Goal: Task Accomplishment & Management: Complete application form

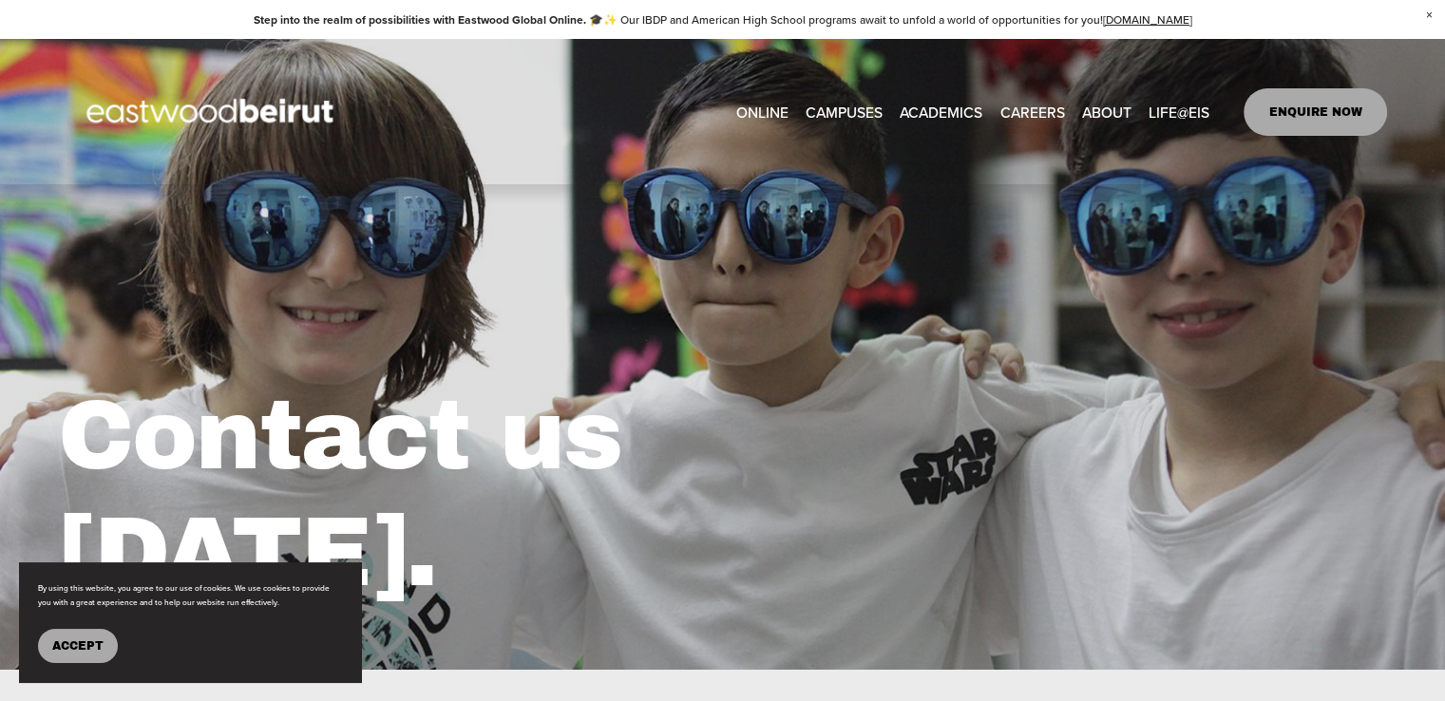
click at [1041, 104] on link "CAREERS" at bounding box center [1031, 111] width 65 height 29
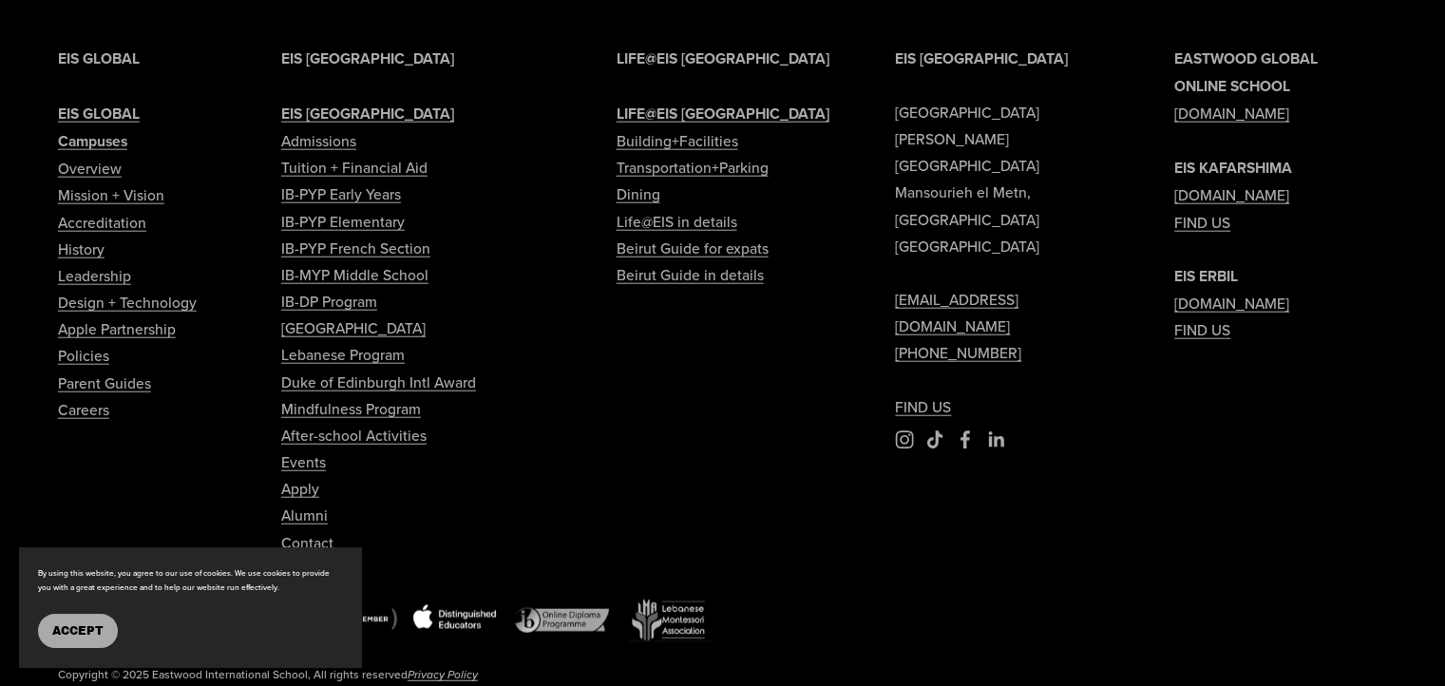
scroll to position [4845, 0]
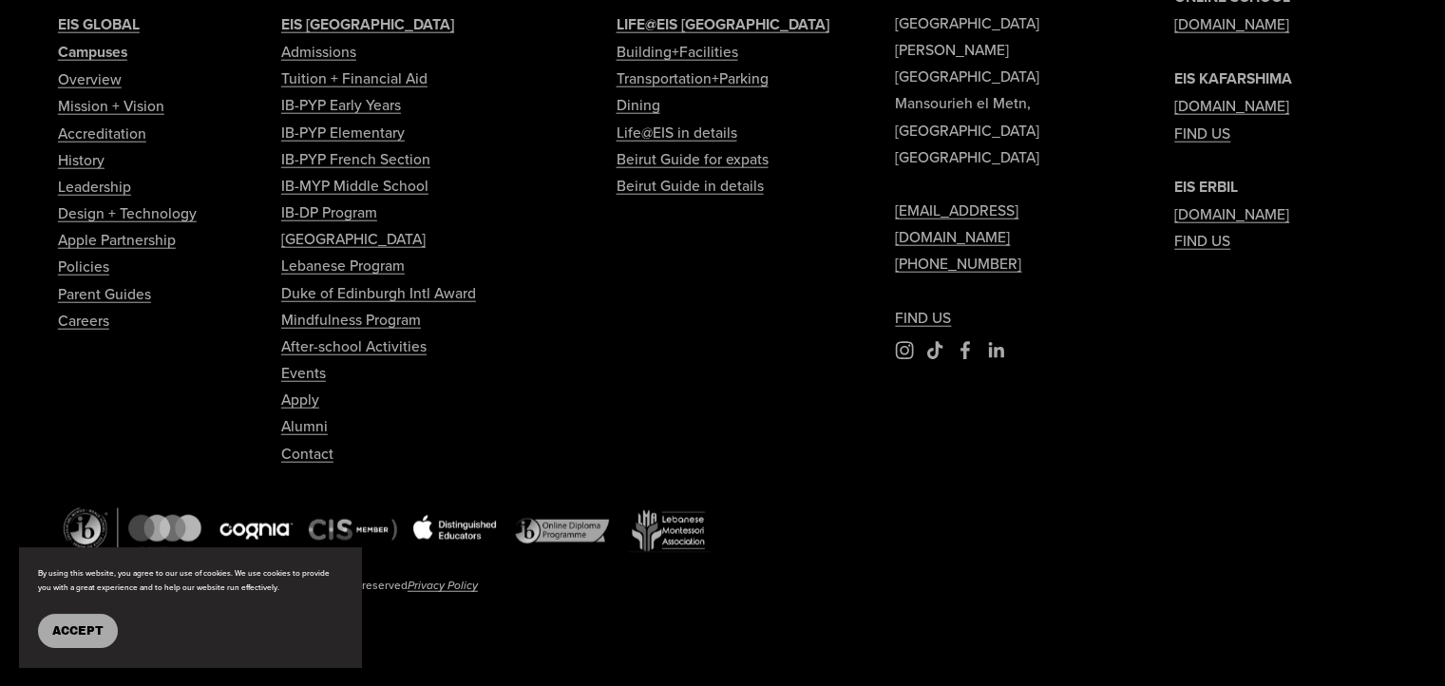
click at [95, 329] on link "Careers" at bounding box center [83, 320] width 51 height 27
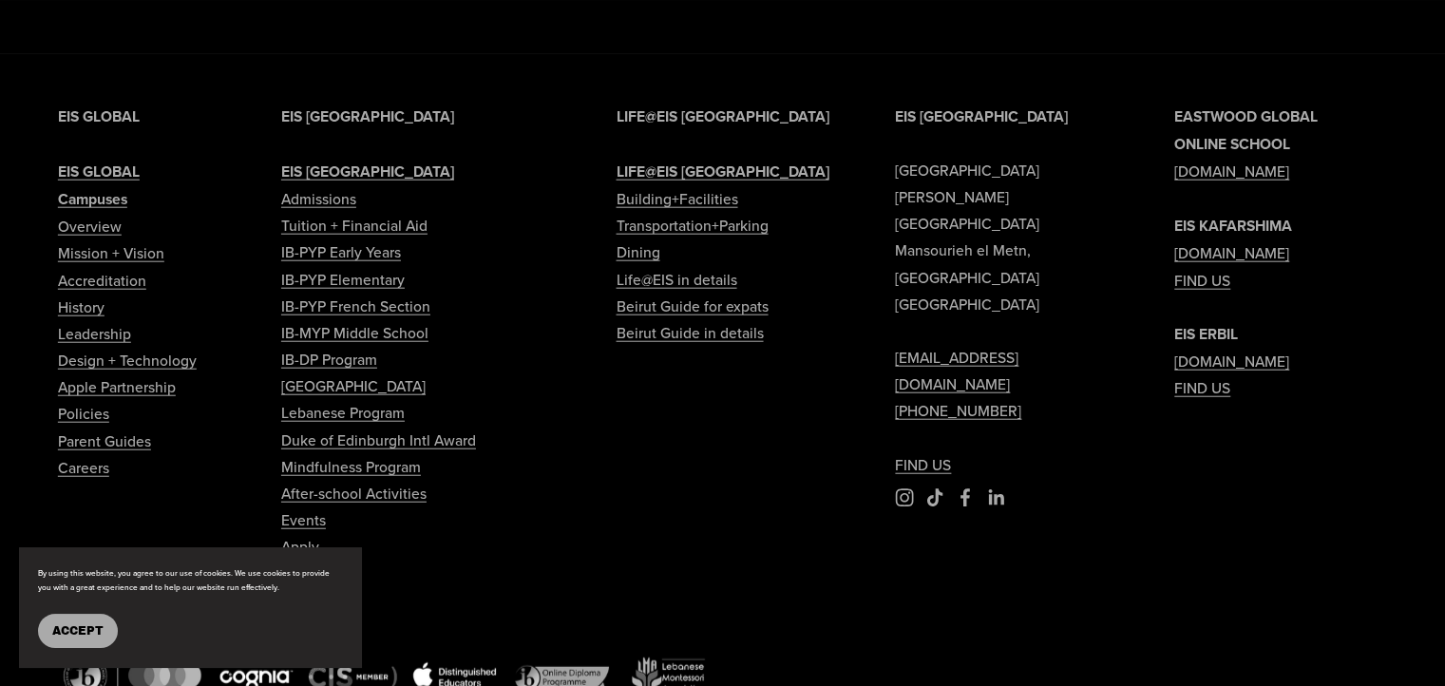
scroll to position [4845, 0]
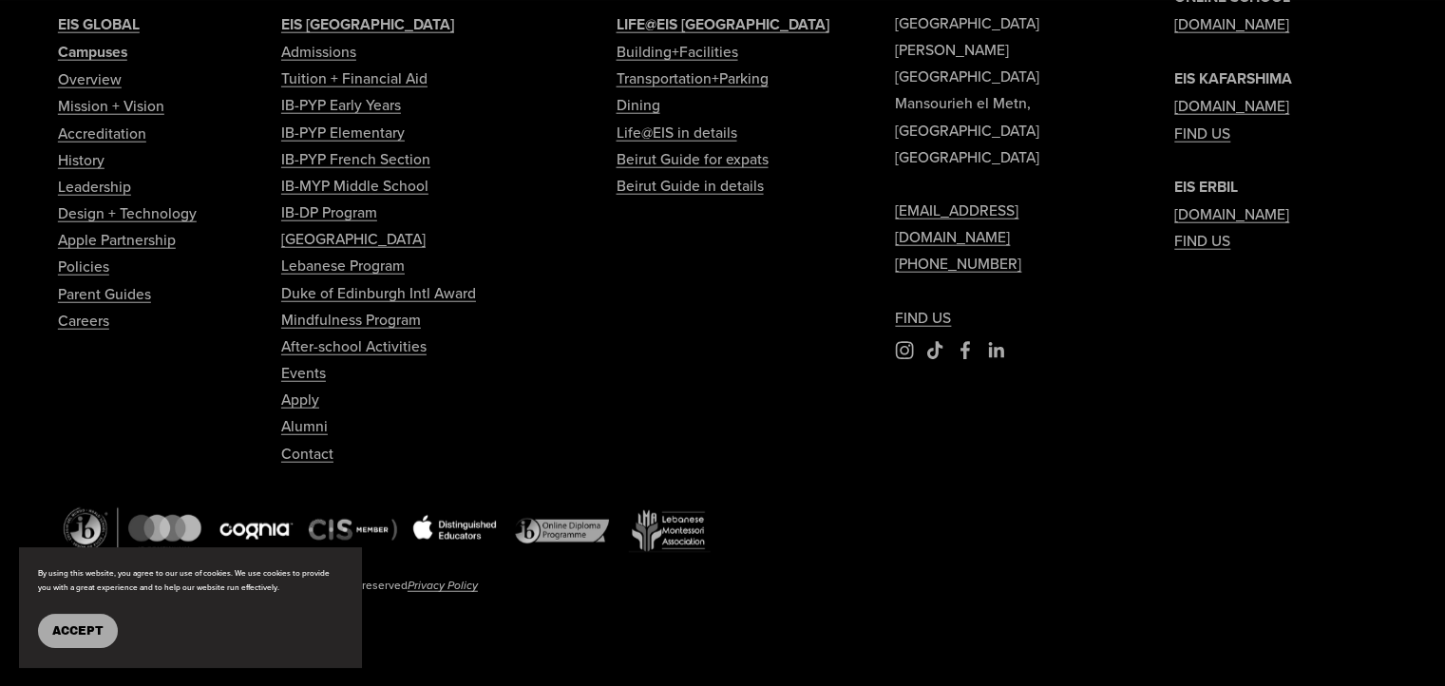
click at [309, 459] on link "Contact" at bounding box center [307, 453] width 52 height 27
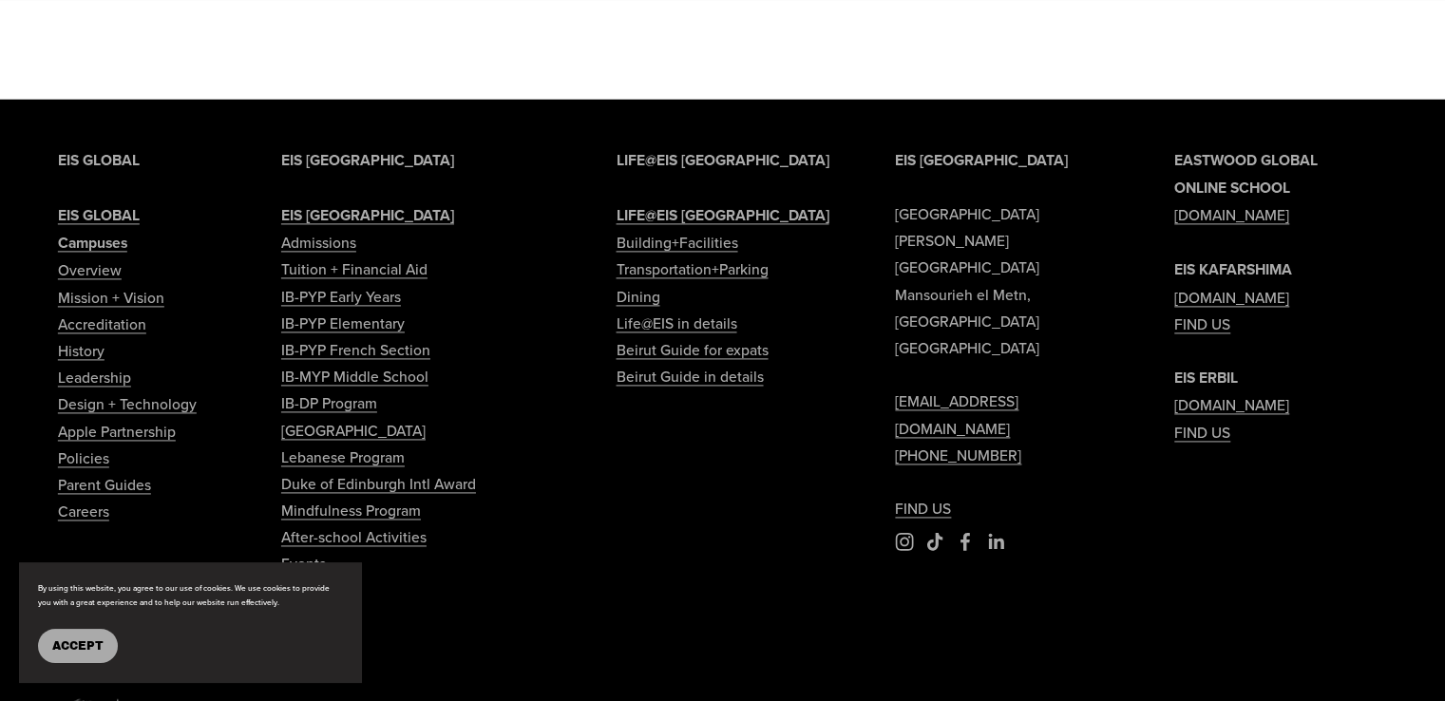
scroll to position [2690, 0]
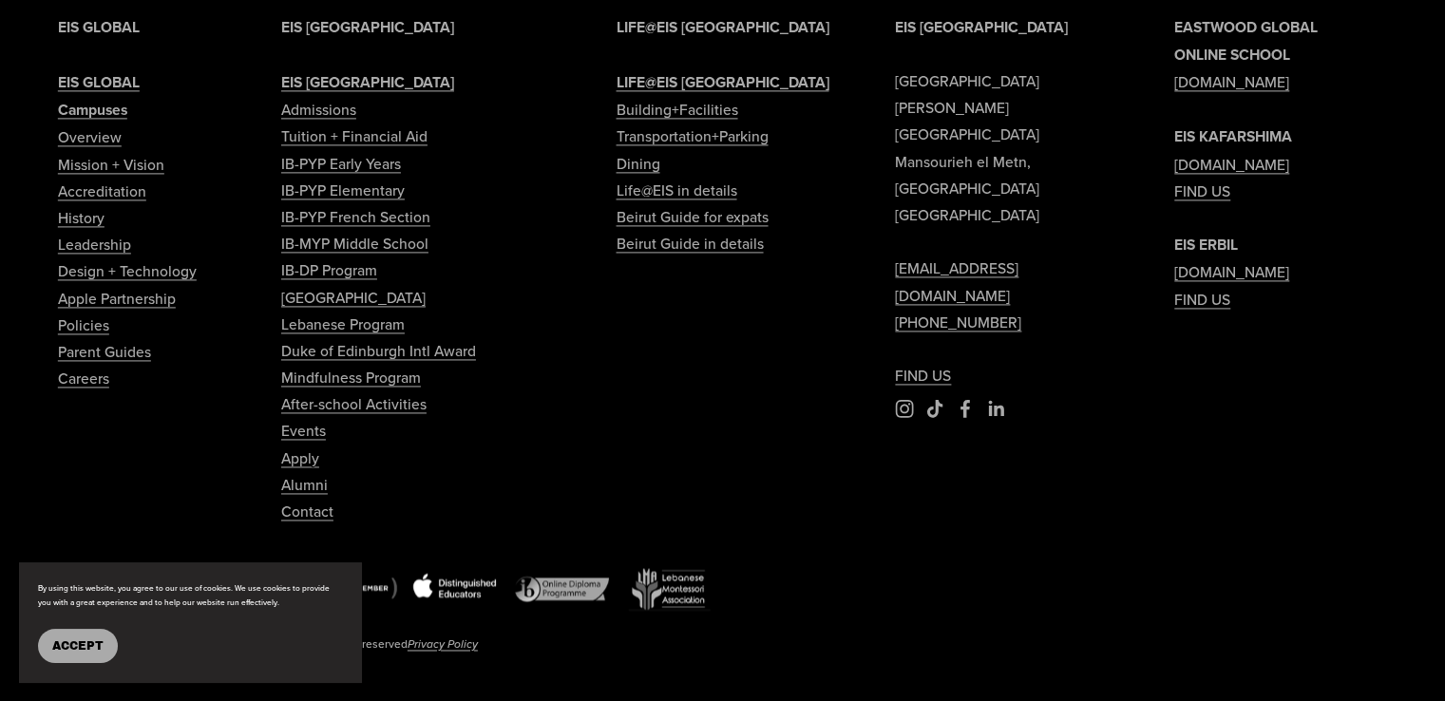
click at [311, 445] on link "Apply" at bounding box center [300, 458] width 38 height 27
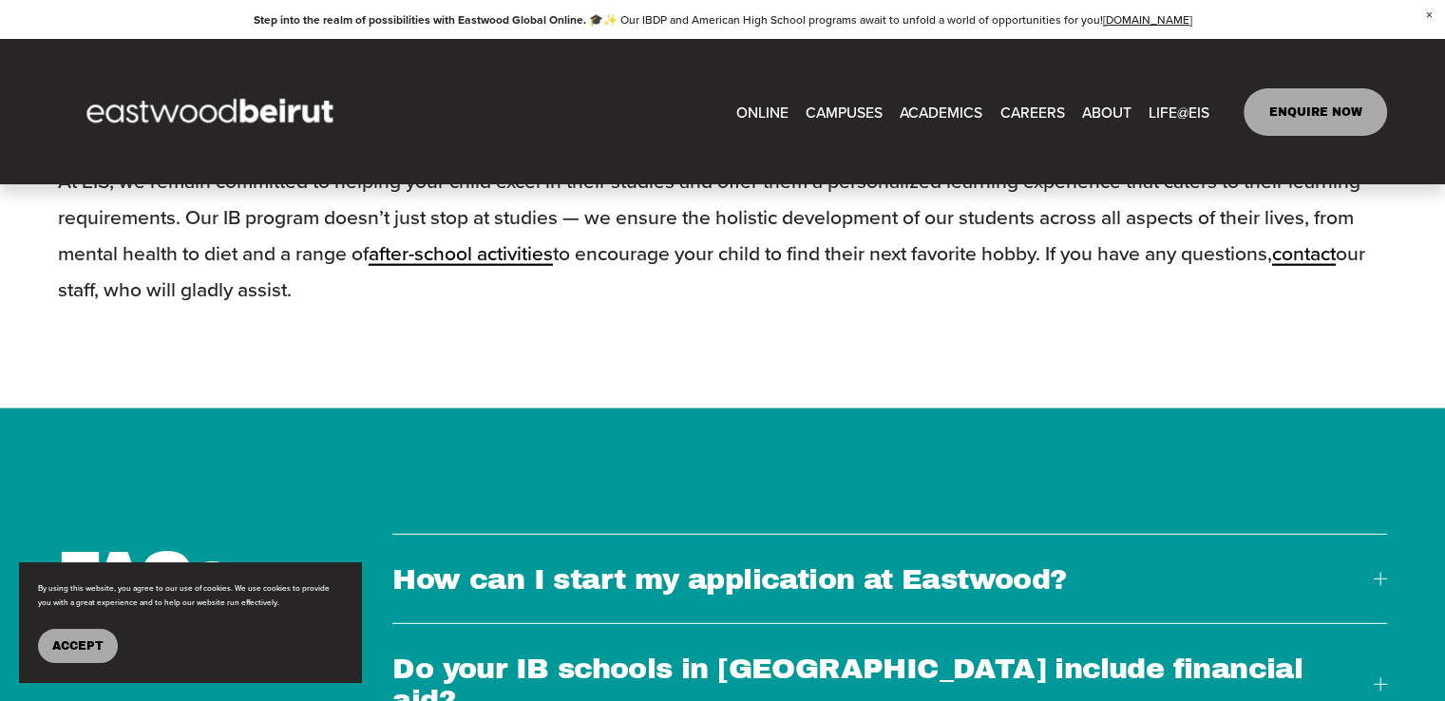
scroll to position [5118, 0]
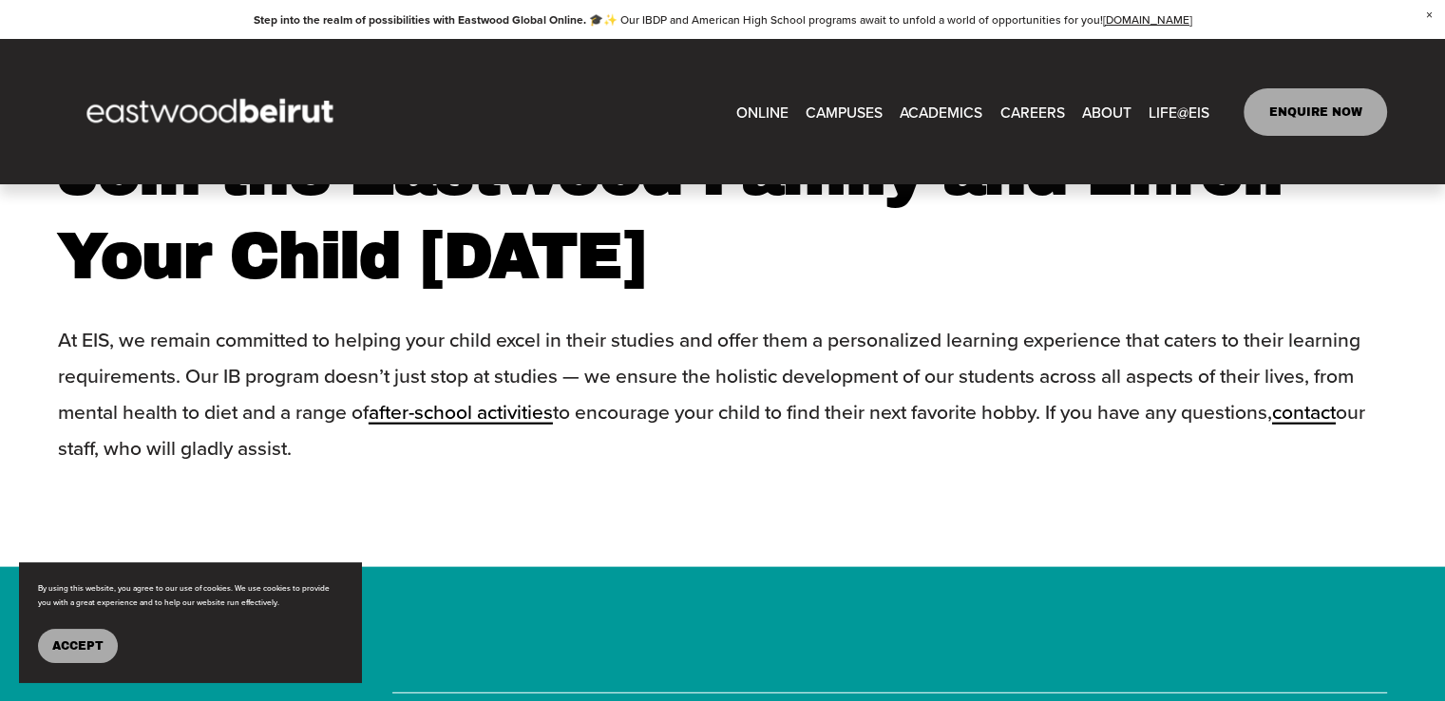
click at [1037, 104] on link "CAREERS" at bounding box center [1031, 111] width 65 height 29
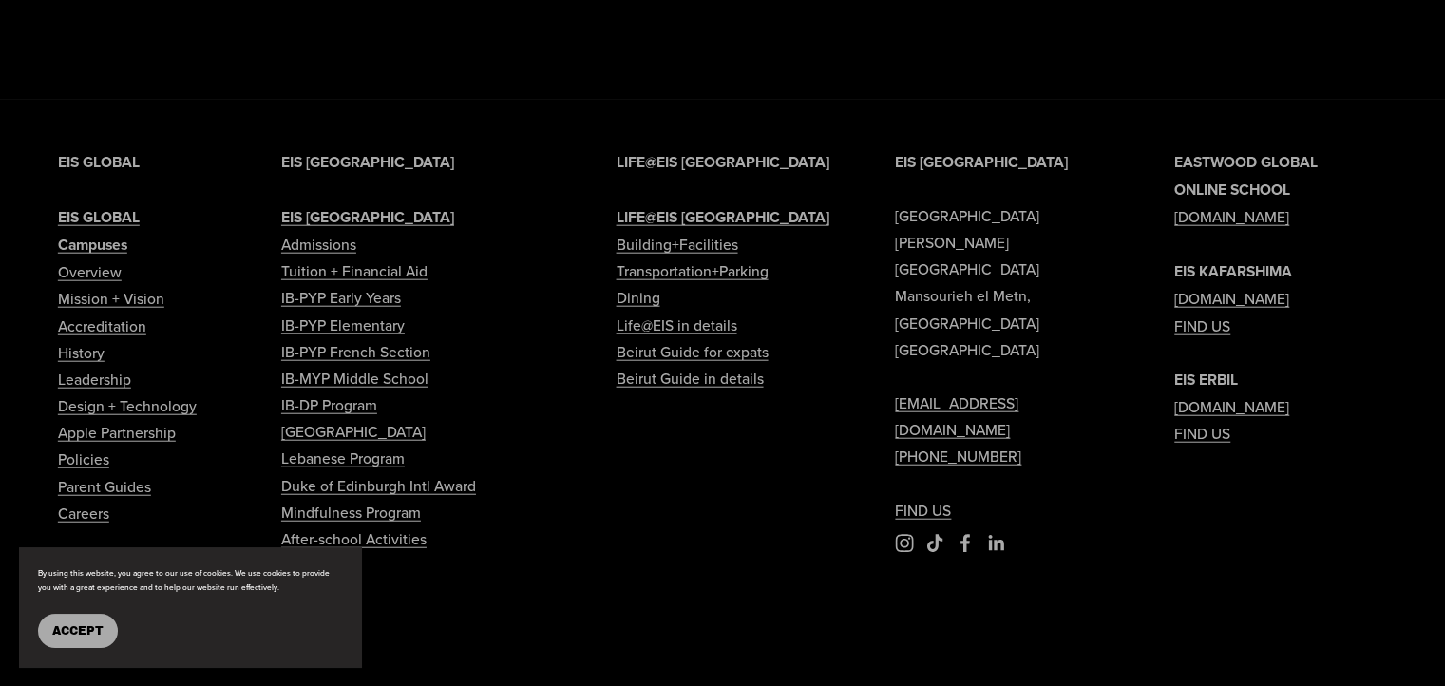
scroll to position [4655, 0]
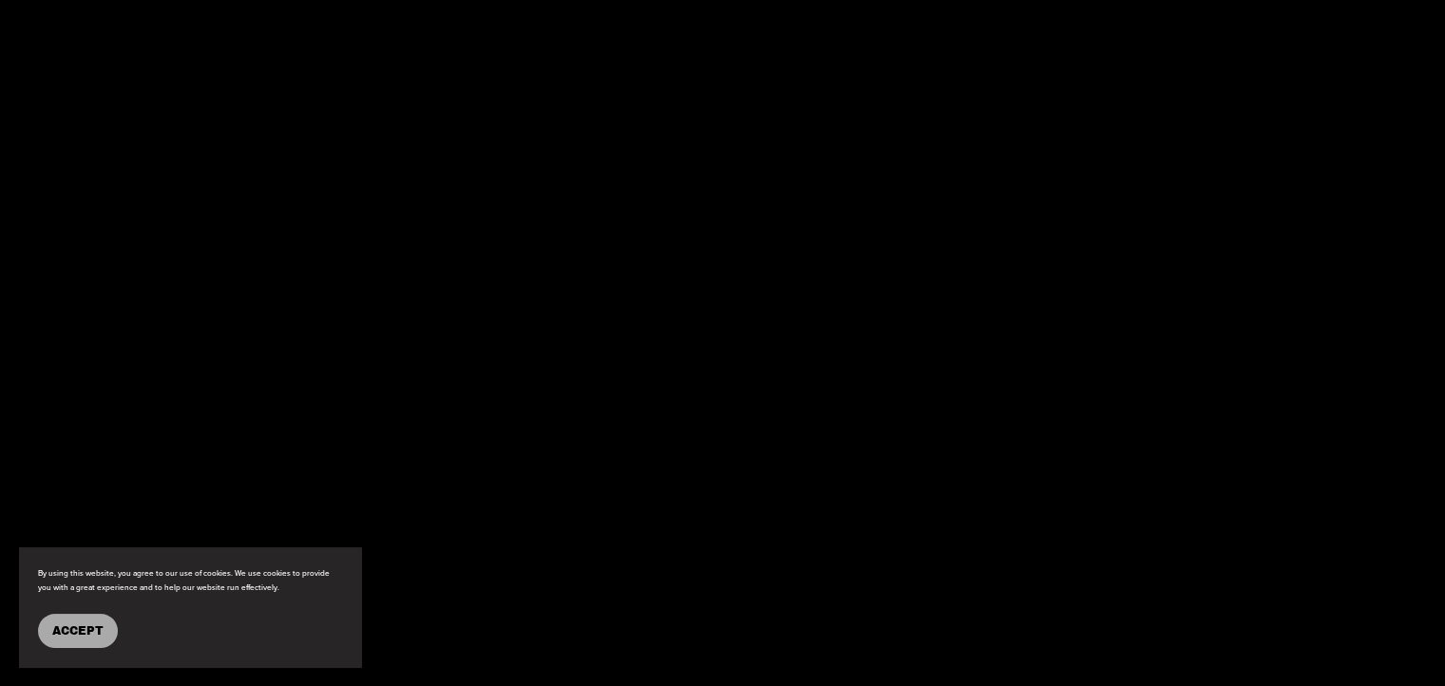
scroll to position [3705, 0]
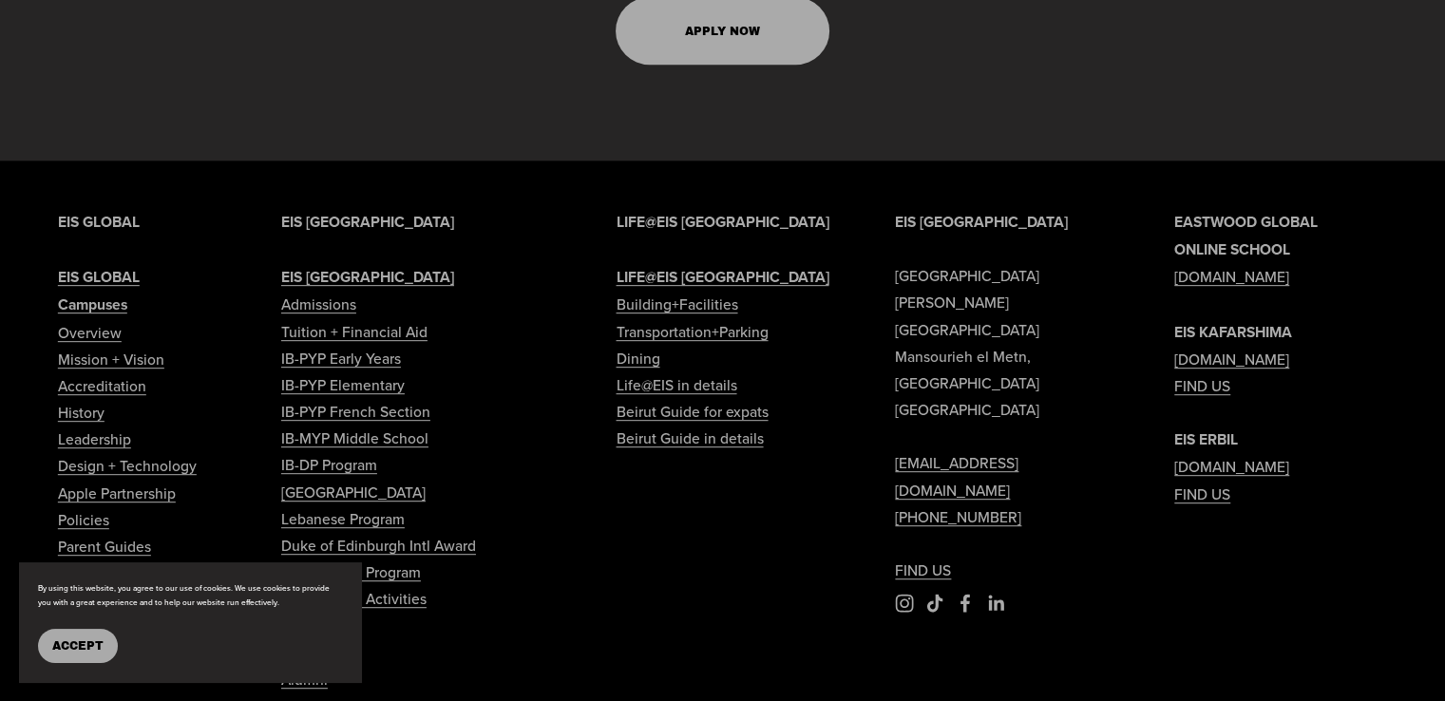
scroll to position [8267, 0]
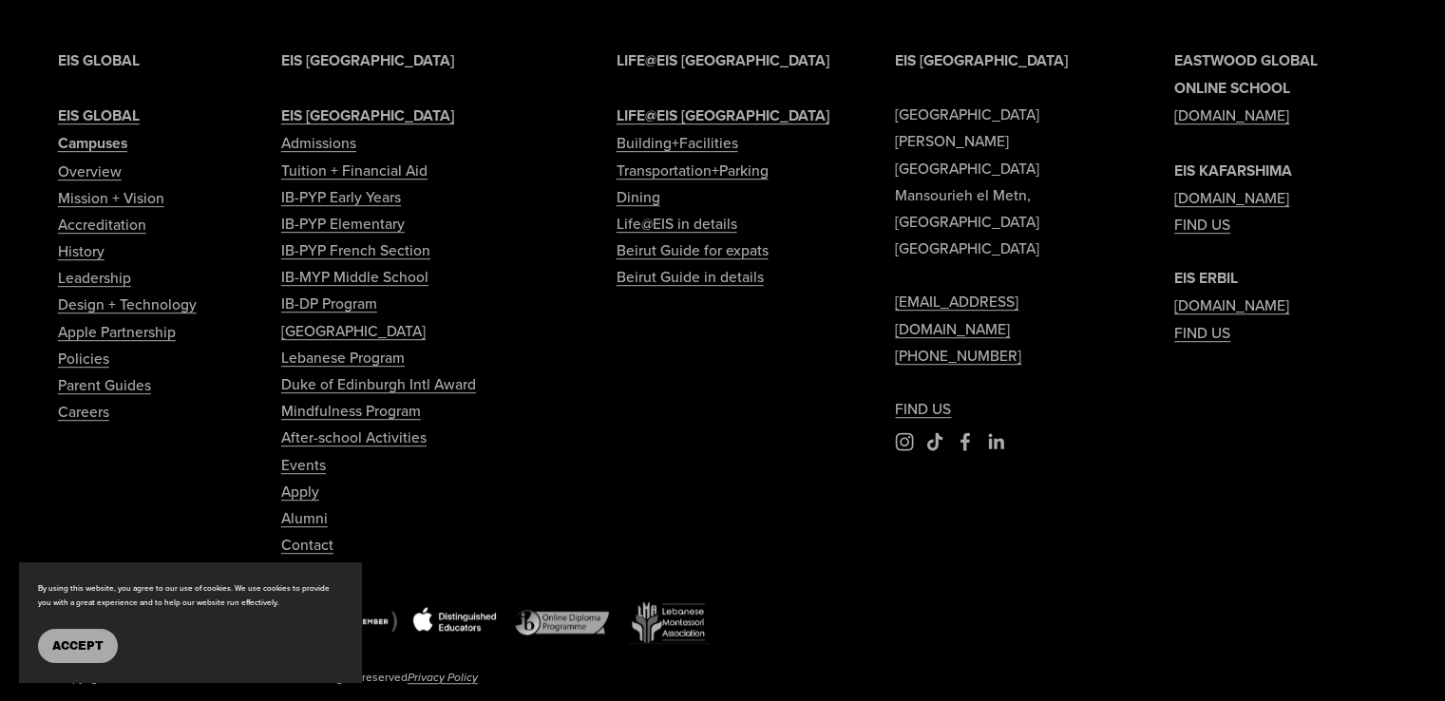
type input "*****"
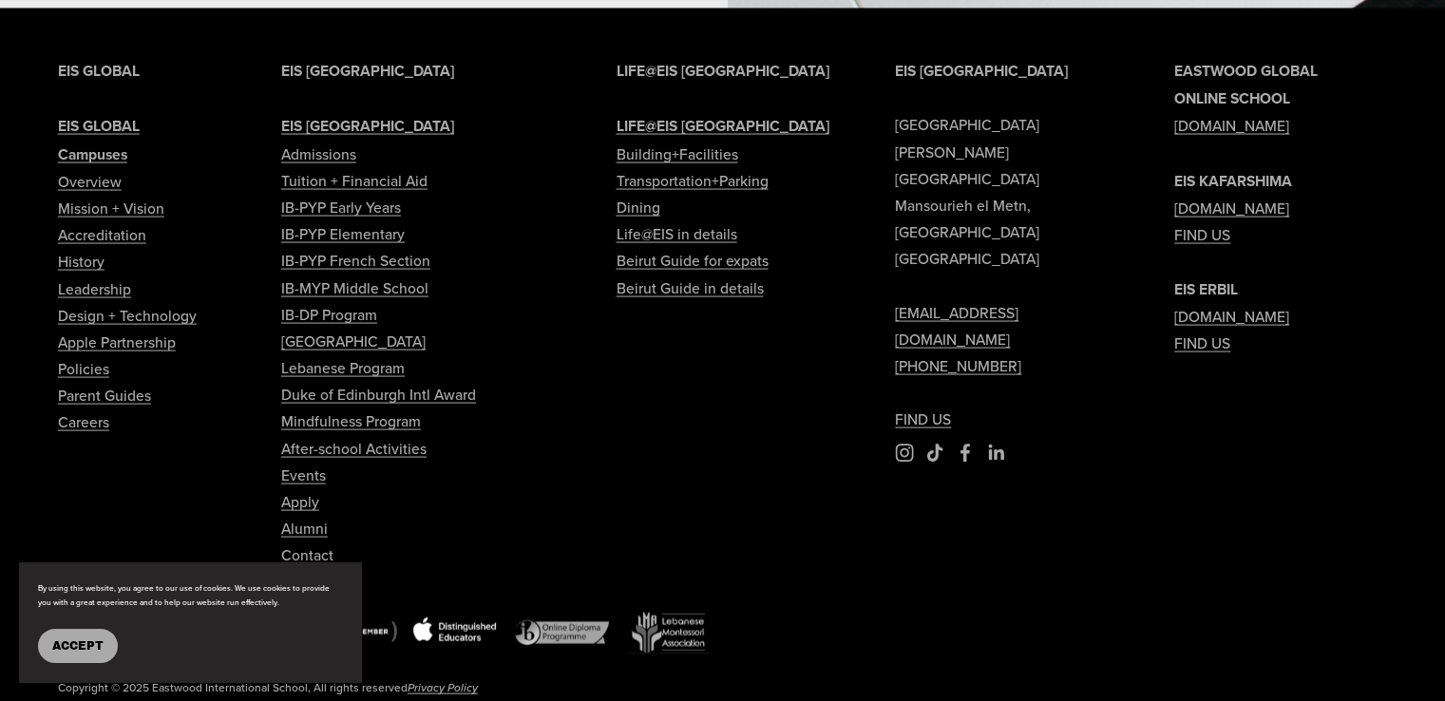
scroll to position [3855, 0]
